Goal: Information Seeking & Learning: Learn about a topic

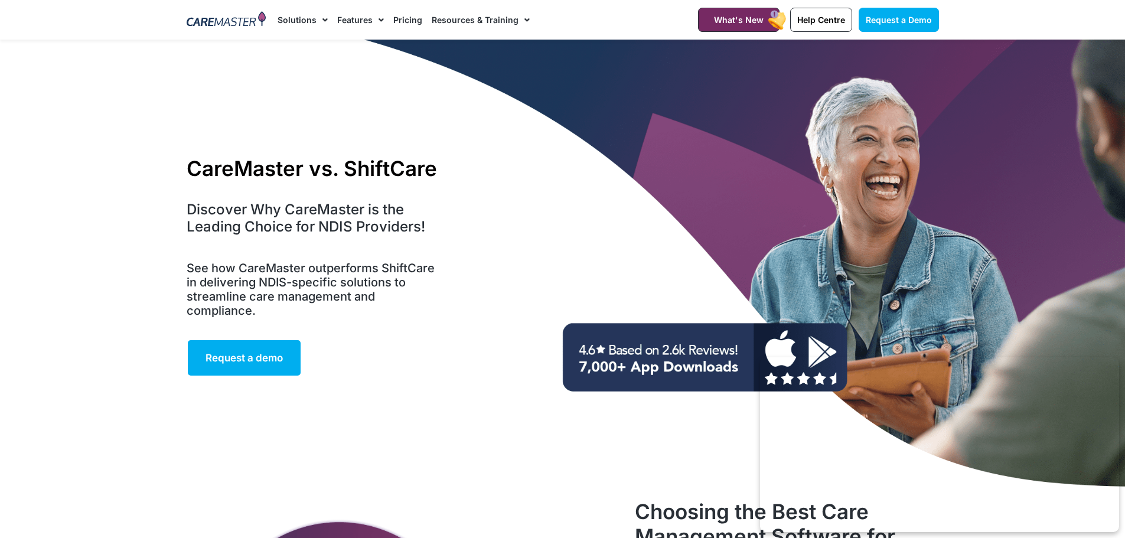
click at [406, 16] on link "Pricing" at bounding box center [407, 20] width 29 height 40
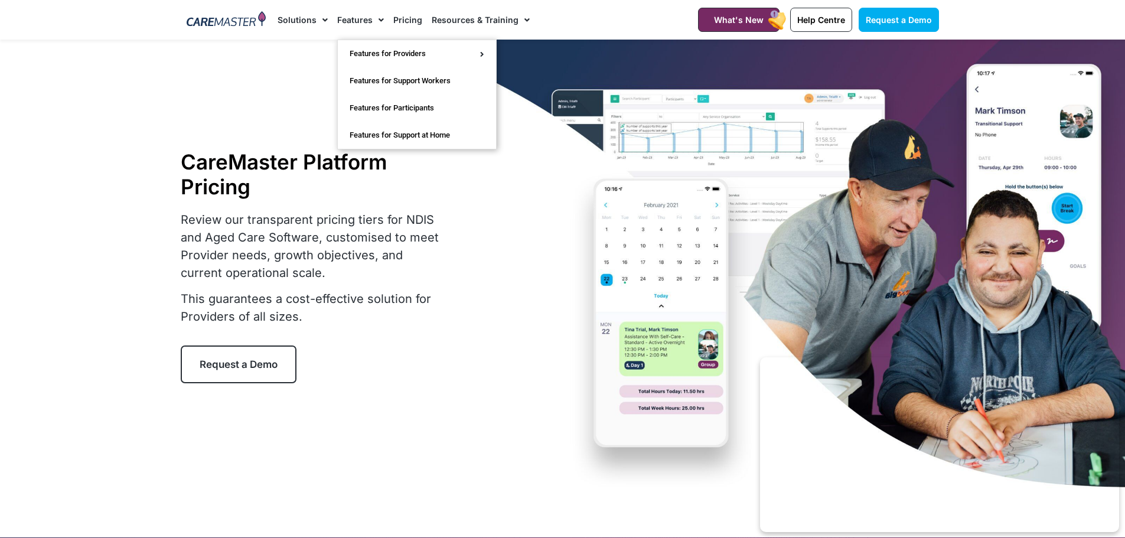
click at [358, 20] on link "Features" at bounding box center [360, 20] width 47 height 40
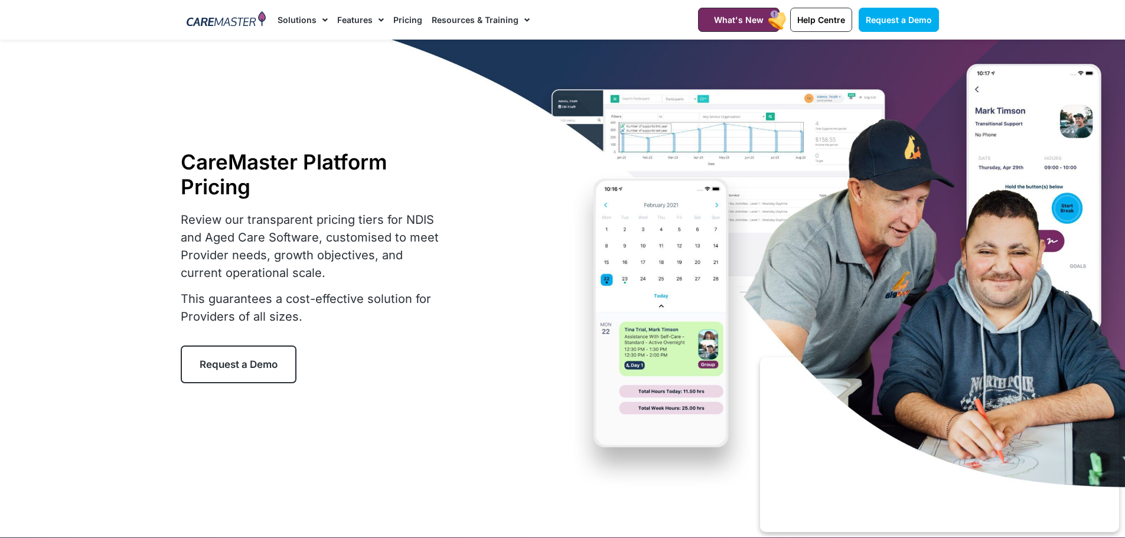
click at [358, 20] on link "Features" at bounding box center [360, 20] width 47 height 40
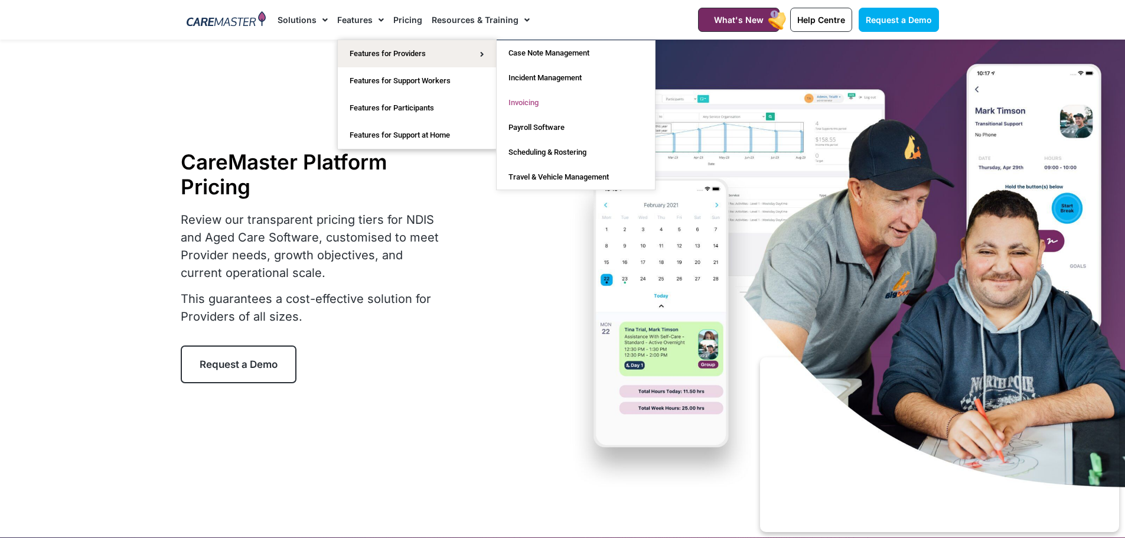
click at [531, 100] on link "Invoicing" at bounding box center [576, 102] width 158 height 25
